Goal: Check status: Check status

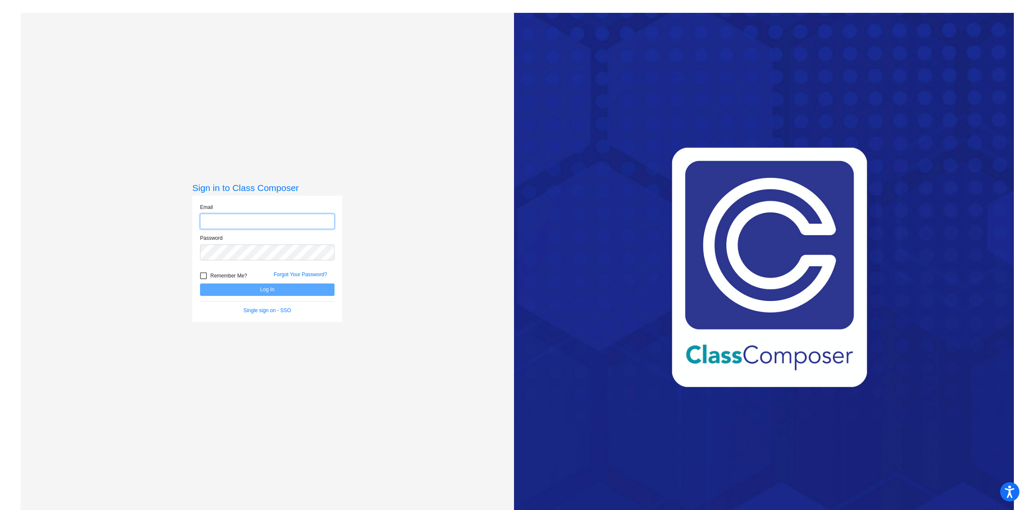
click at [266, 224] on input "email" at bounding box center [267, 222] width 134 height 16
type input "[EMAIL_ADDRESS][PERSON_NAME][DOMAIN_NAME]"
click at [200, 283] on button "Log In" at bounding box center [267, 289] width 134 height 12
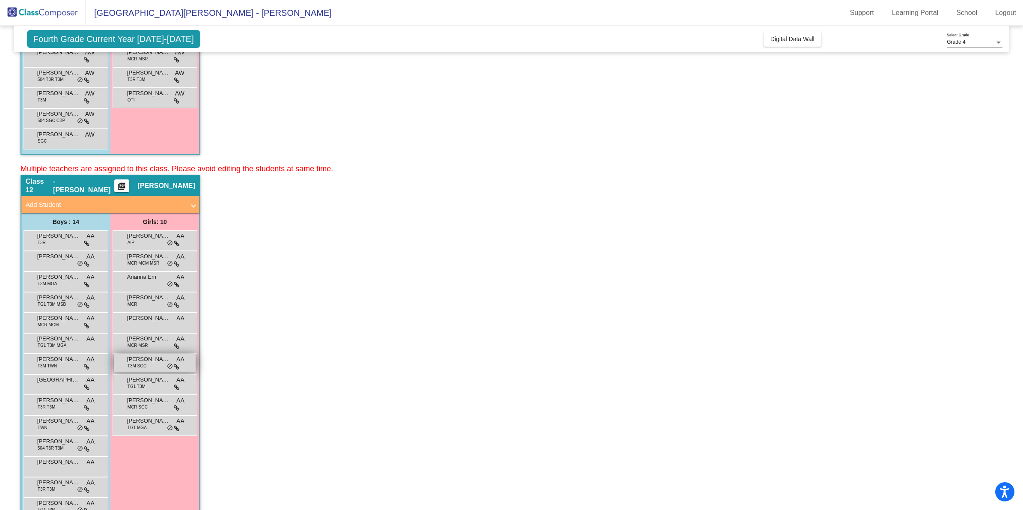
scroll to position [268, 0]
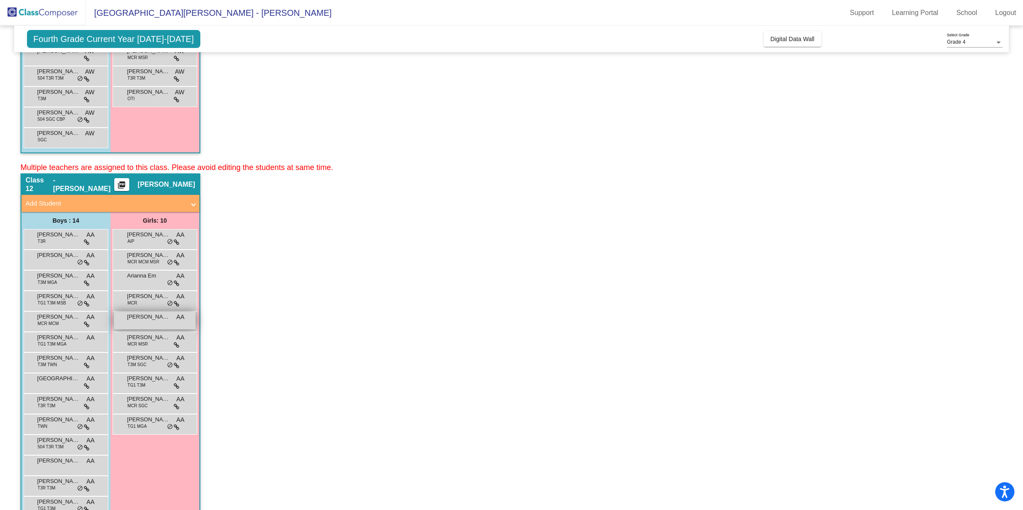
click at [172, 321] on div "[PERSON_NAME] AA lock do_not_disturb_alt" at bounding box center [155, 321] width 82 height 18
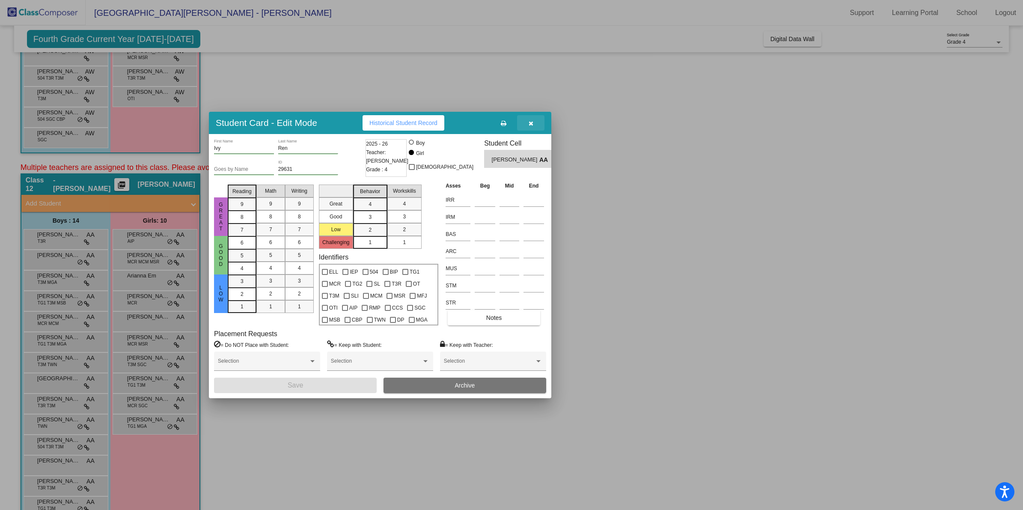
click at [536, 125] on button "button" at bounding box center [530, 122] width 27 height 15
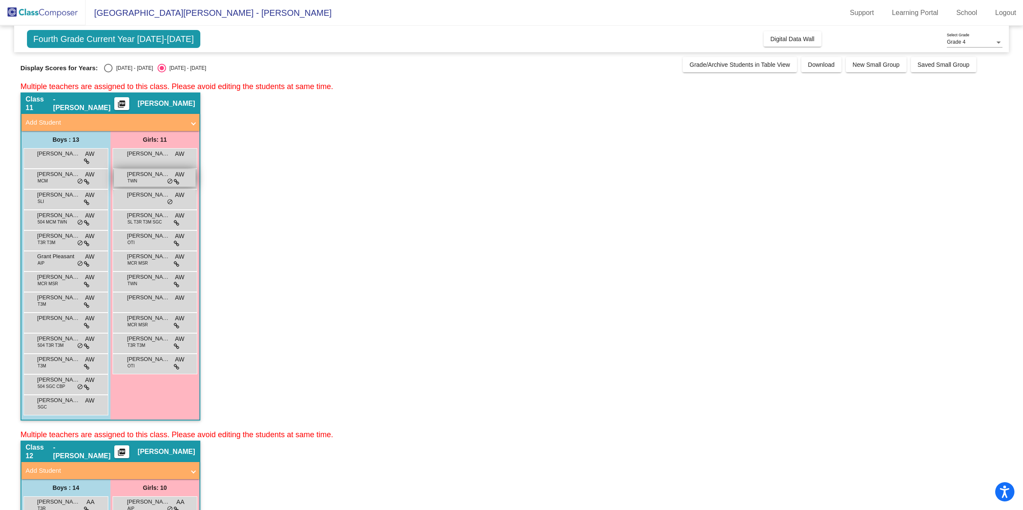
scroll to position [0, 0]
click at [109, 69] on div "Select an option" at bounding box center [108, 68] width 9 height 9
click at [108, 73] on input "[DATE] - [DATE]" at bounding box center [108, 73] width 0 height 0
radio input "true"
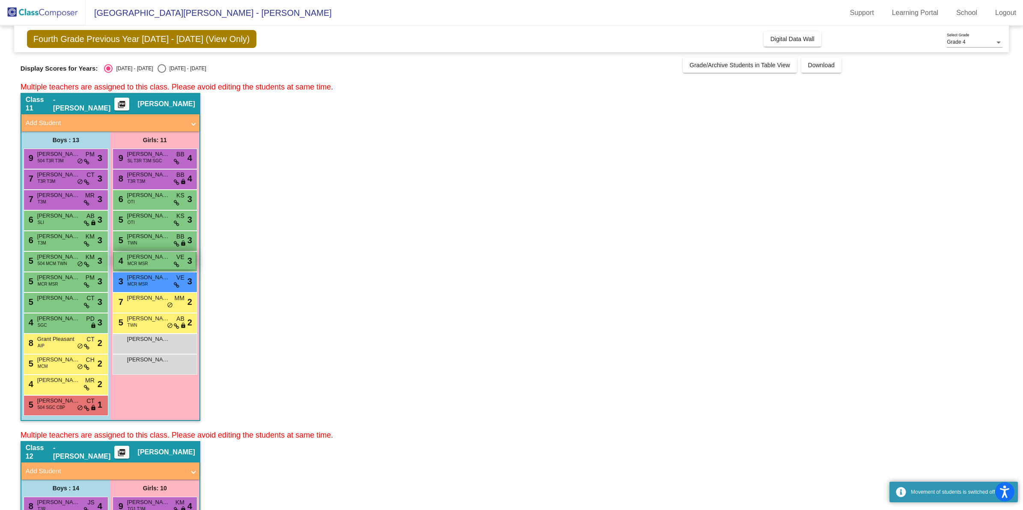
scroll to position [268, 0]
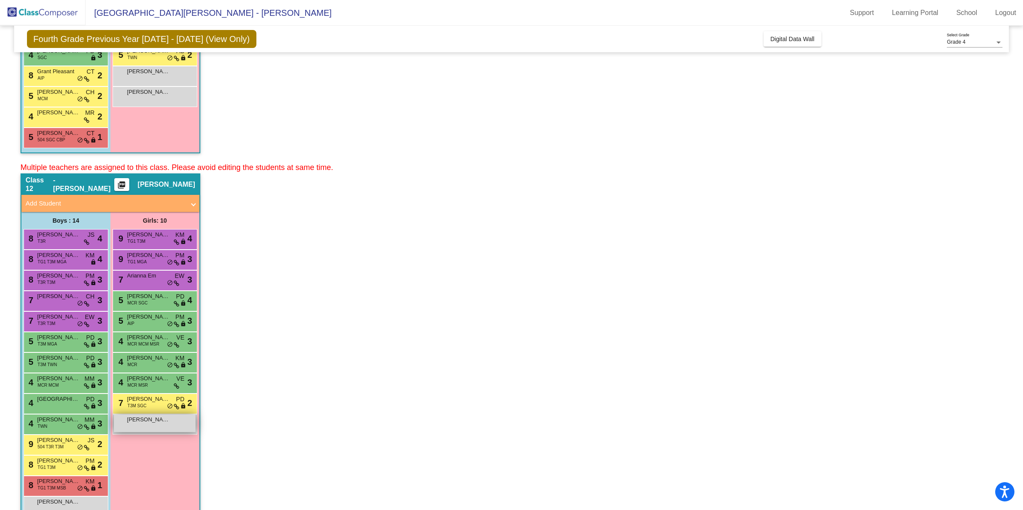
click at [155, 428] on div "[PERSON_NAME] lock do_not_disturb_alt" at bounding box center [155, 424] width 82 height 18
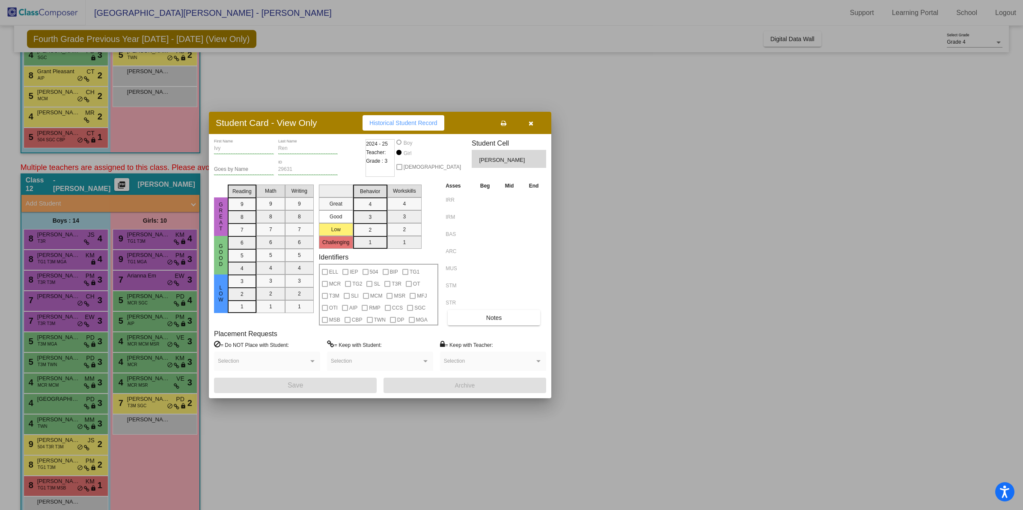
drag, startPoint x: 643, startPoint y: 294, endPoint x: 654, endPoint y: 349, distance: 56.4
click at [654, 349] on div at bounding box center [511, 255] width 1023 height 510
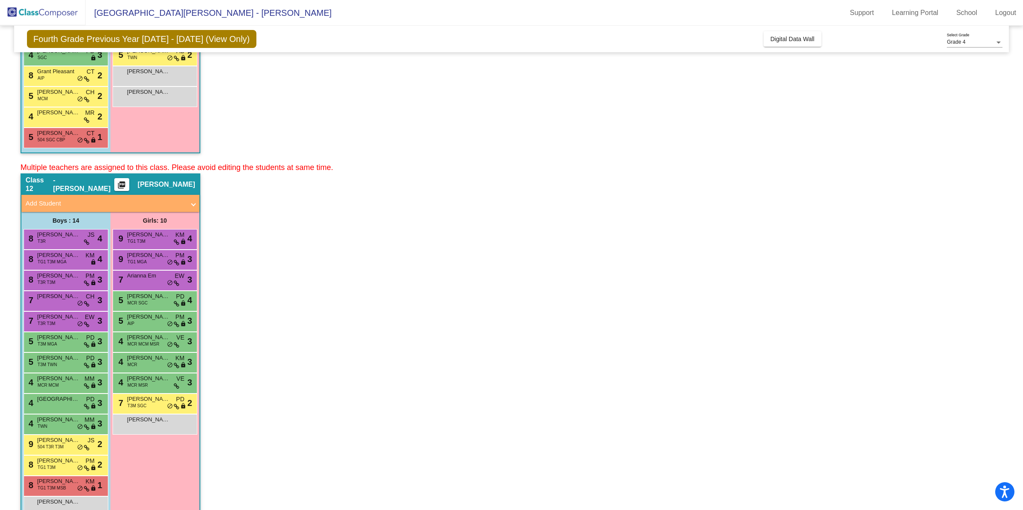
scroll to position [286, 0]
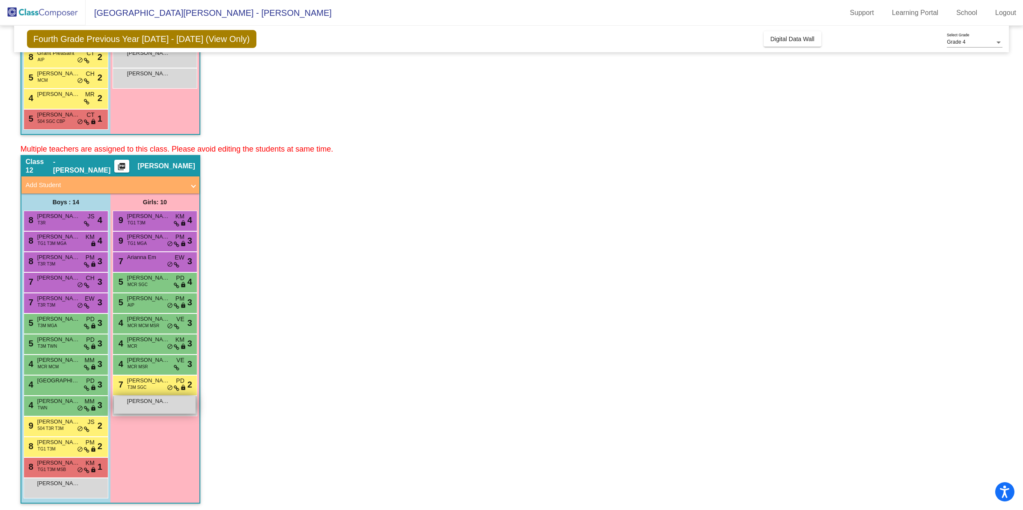
click at [174, 399] on div "[PERSON_NAME] lock do_not_disturb_alt" at bounding box center [155, 405] width 82 height 18
